Goal: Entertainment & Leisure: Consume media (video, audio)

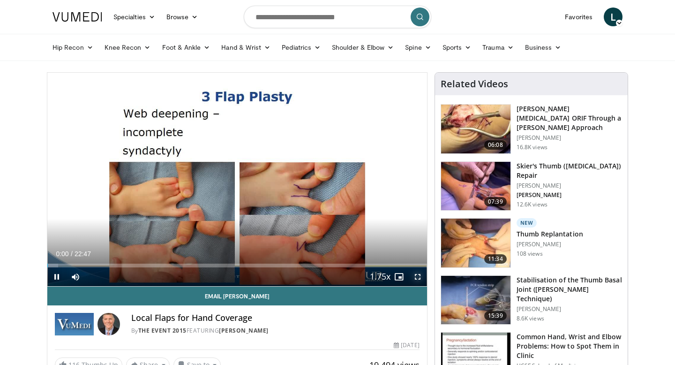
click at [417, 276] on span "Video Player" at bounding box center [417, 276] width 19 height 19
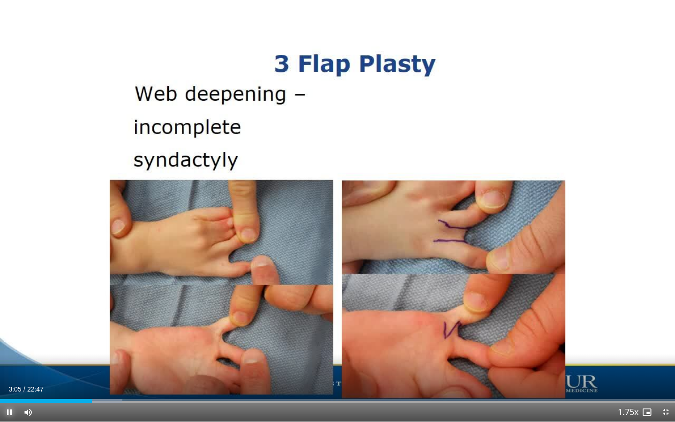
click at [8, 364] on span "Video Player" at bounding box center [9, 412] width 19 height 19
